Goal: Obtain resource: Download file/media

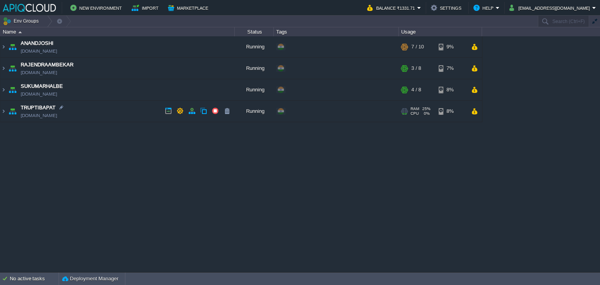
click at [144, 112] on td "TRUPTIBAPAT [DOMAIN_NAME]" at bounding box center [117, 111] width 234 height 21
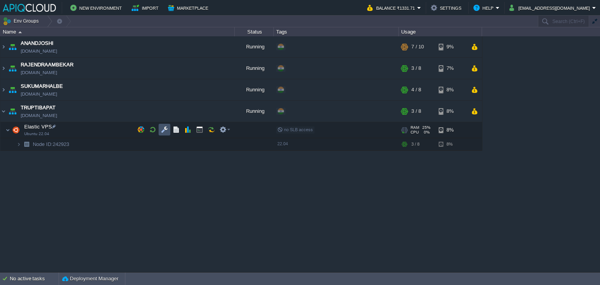
click at [162, 128] on button "button" at bounding box center [164, 129] width 7 height 7
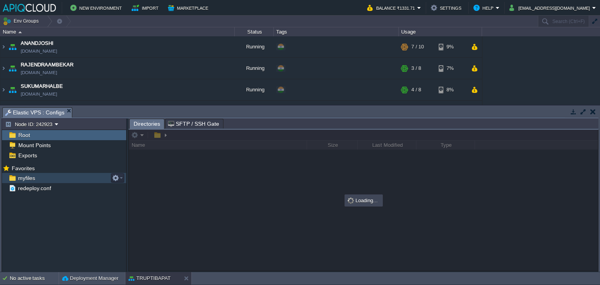
click at [24, 174] on div "myfiles" at bounding box center [64, 178] width 124 height 10
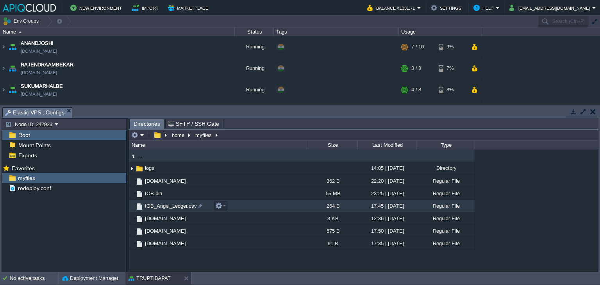
click at [162, 207] on span "IOB_Angel_Ledger.csv" at bounding box center [171, 206] width 54 height 7
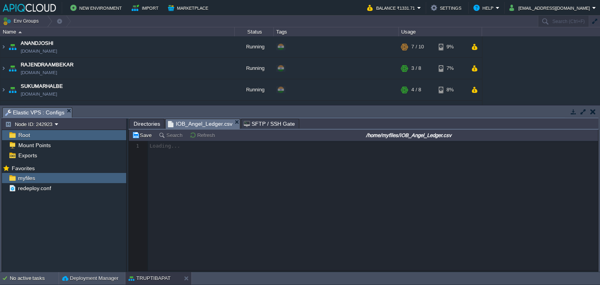
scroll to position [2, 0]
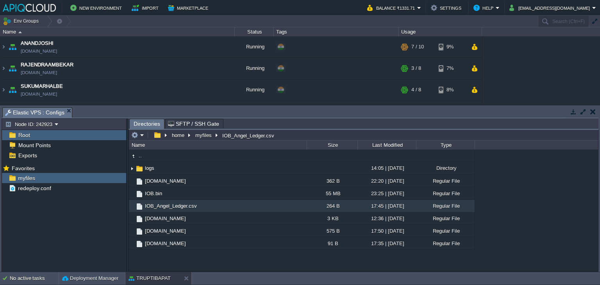
click at [594, 110] on button "button" at bounding box center [592, 111] width 5 height 7
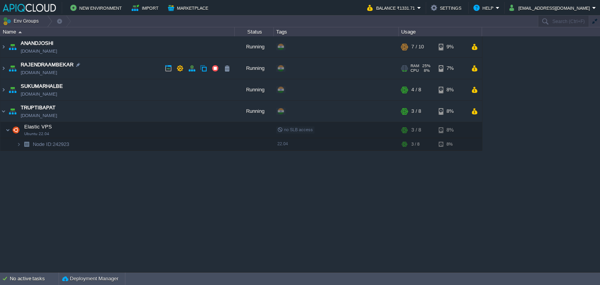
click at [147, 66] on td "RAJENDRAAMBEKAR [DOMAIN_NAME]" at bounding box center [117, 68] width 234 height 21
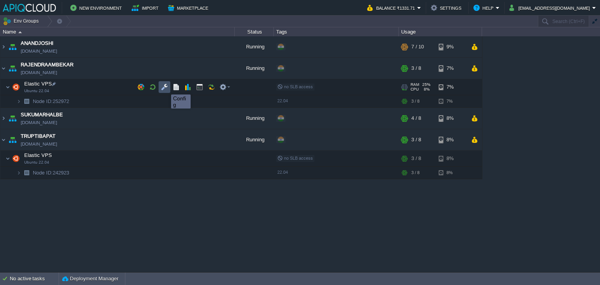
click at [165, 87] on button "button" at bounding box center [164, 87] width 7 height 7
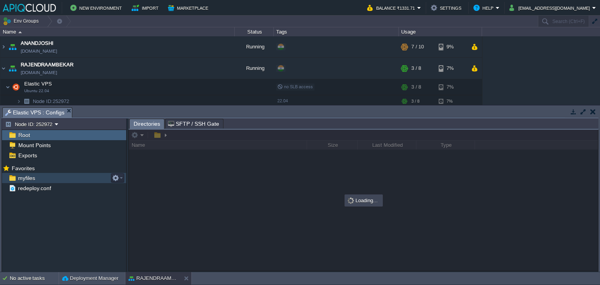
click at [28, 182] on div "myfiles" at bounding box center [64, 178] width 124 height 10
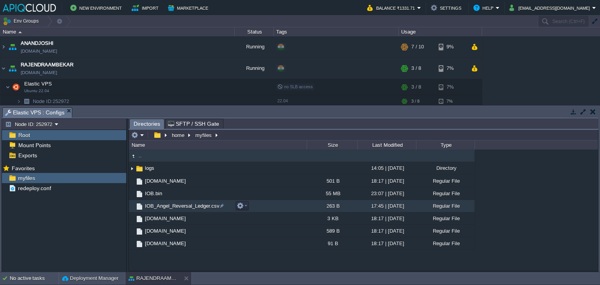
click at [188, 206] on span "IOB_Angel_Reversal_Ledger.csv" at bounding box center [182, 206] width 77 height 7
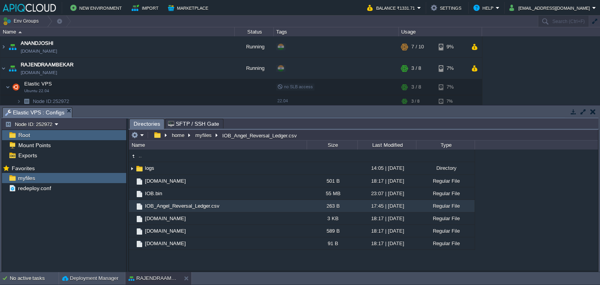
click at [591, 110] on button "button" at bounding box center [592, 111] width 5 height 7
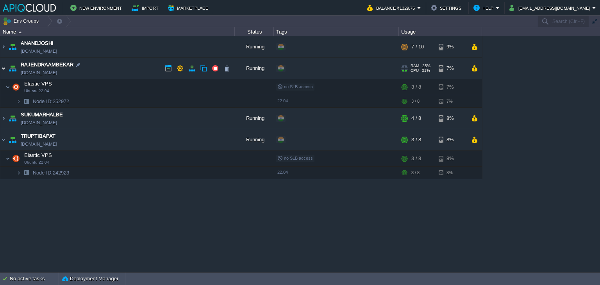
click at [4, 67] on img at bounding box center [3, 68] width 6 height 21
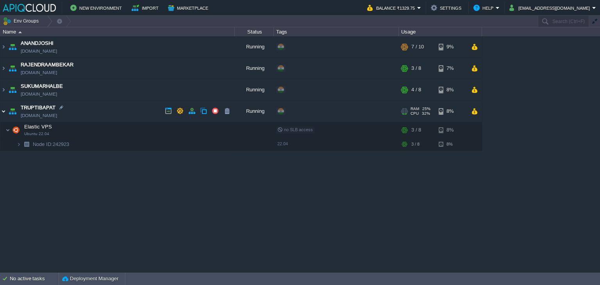
click at [0, 110] on img at bounding box center [3, 111] width 6 height 21
